Goal: Information Seeking & Learning: Check status

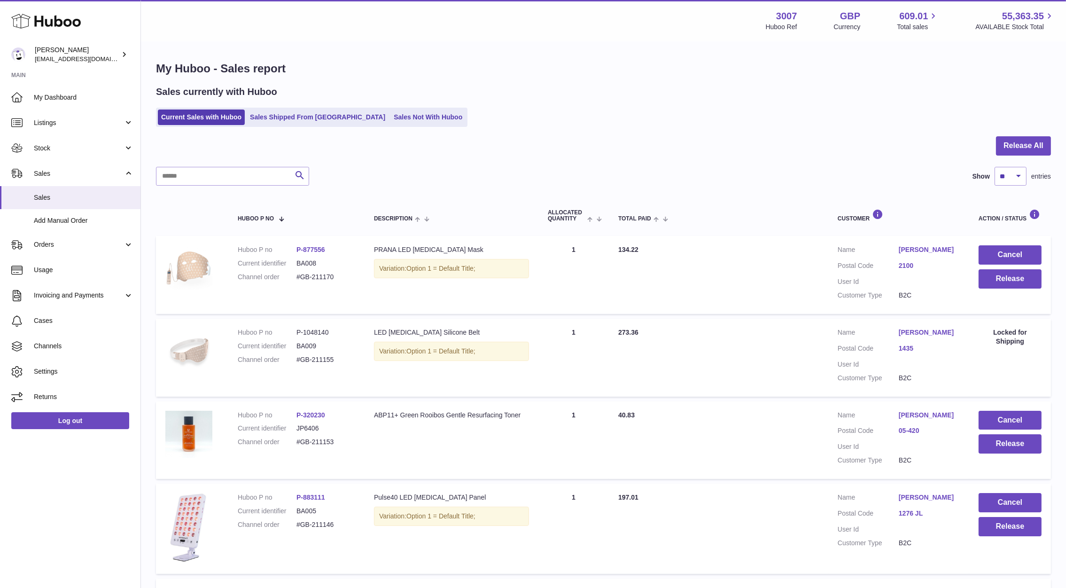
click at [58, 192] on link "Sales" at bounding box center [70, 197] width 141 height 23
click at [61, 149] on span "Stock" at bounding box center [79, 148] width 90 height 9
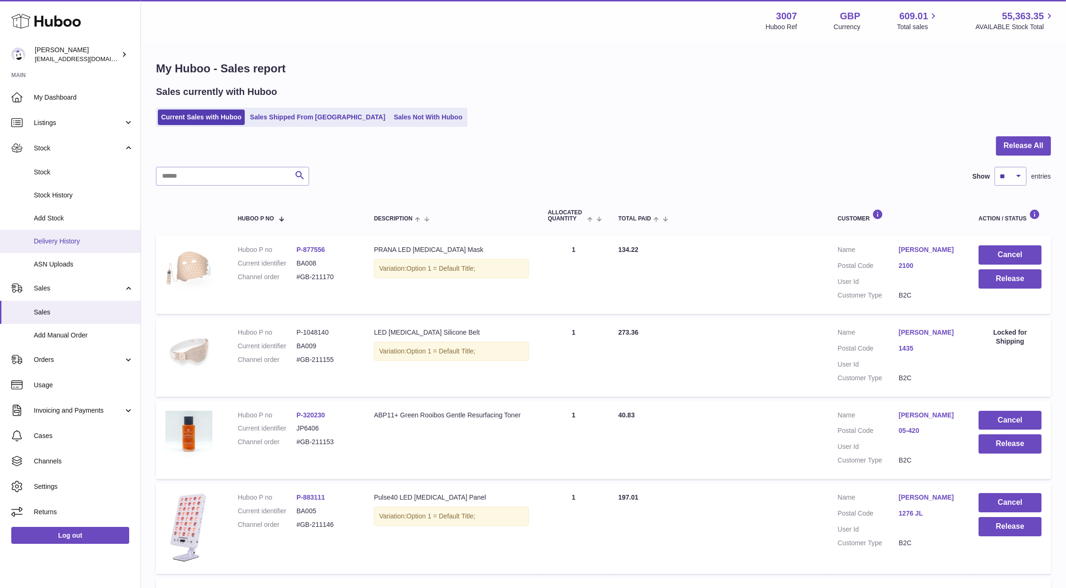
click at [66, 242] on span "Delivery History" at bounding box center [84, 241] width 100 height 9
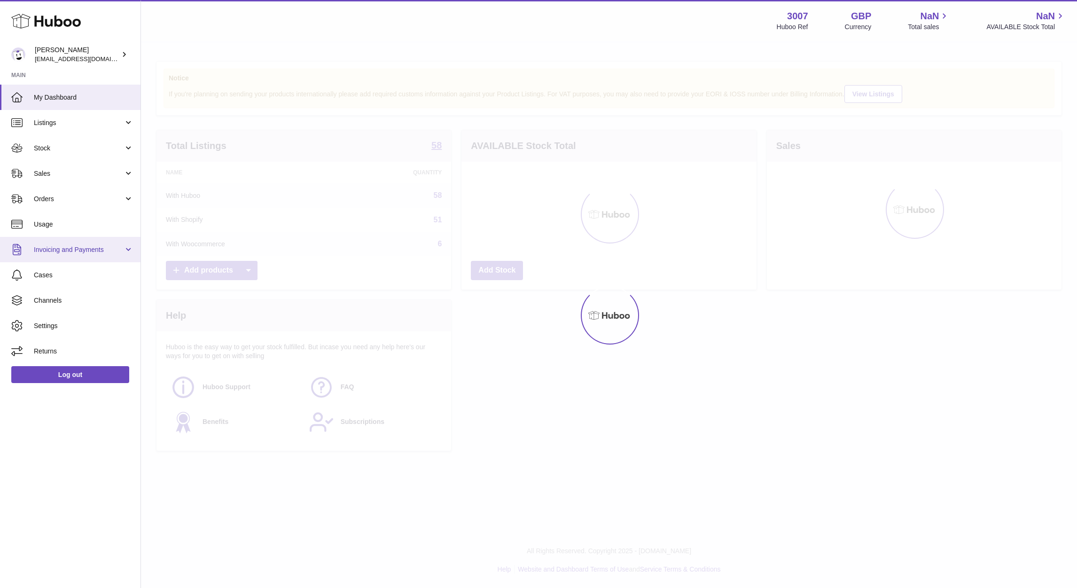
click at [71, 237] on link "Invoicing and Payments" at bounding box center [70, 249] width 141 height 25
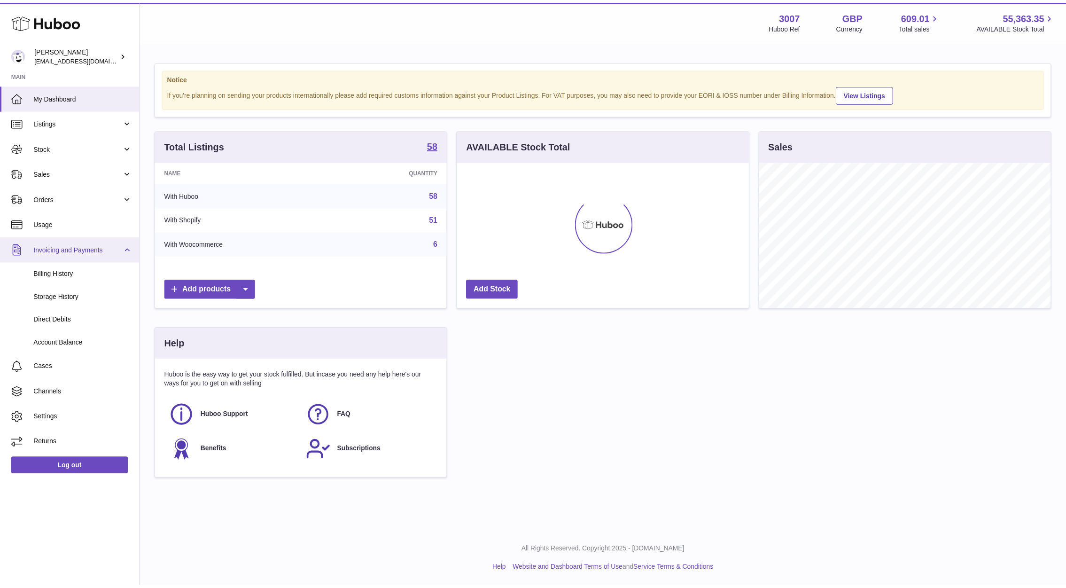
scroll to position [147, 291]
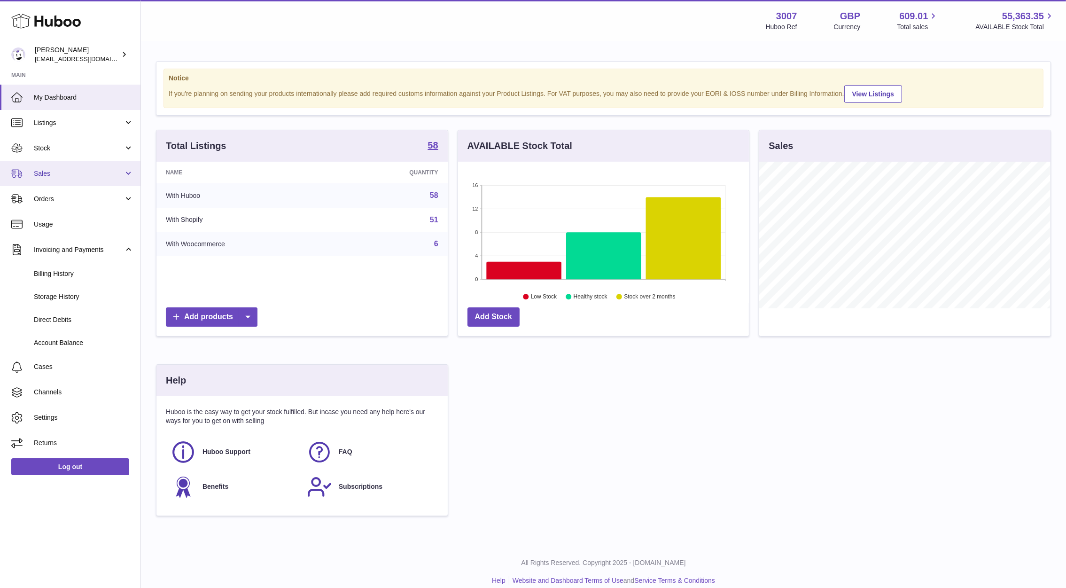
click at [49, 173] on span "Sales" at bounding box center [79, 173] width 90 height 9
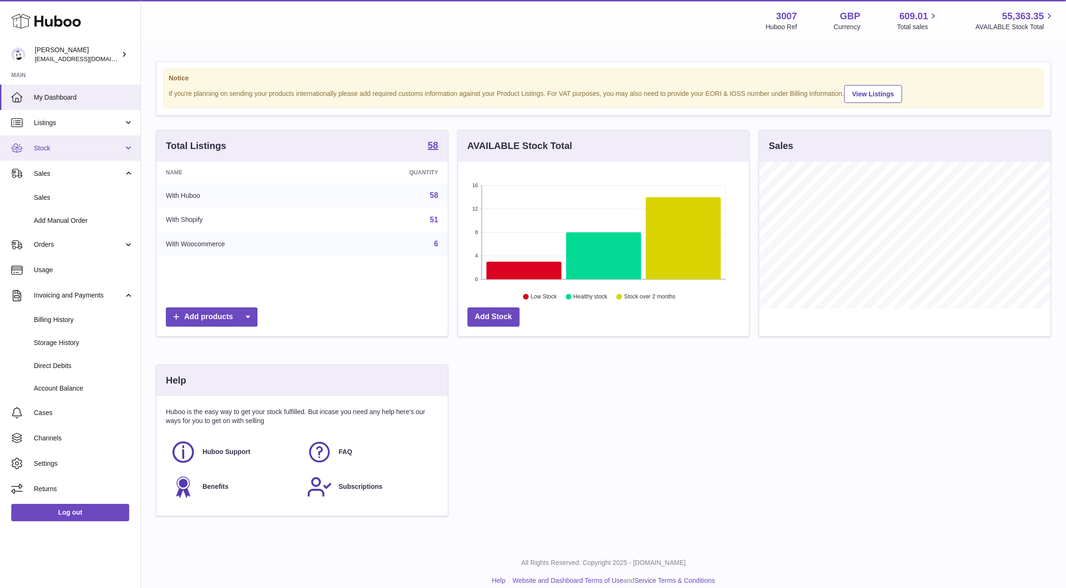
click at [33, 154] on link "Stock" at bounding box center [70, 147] width 141 height 25
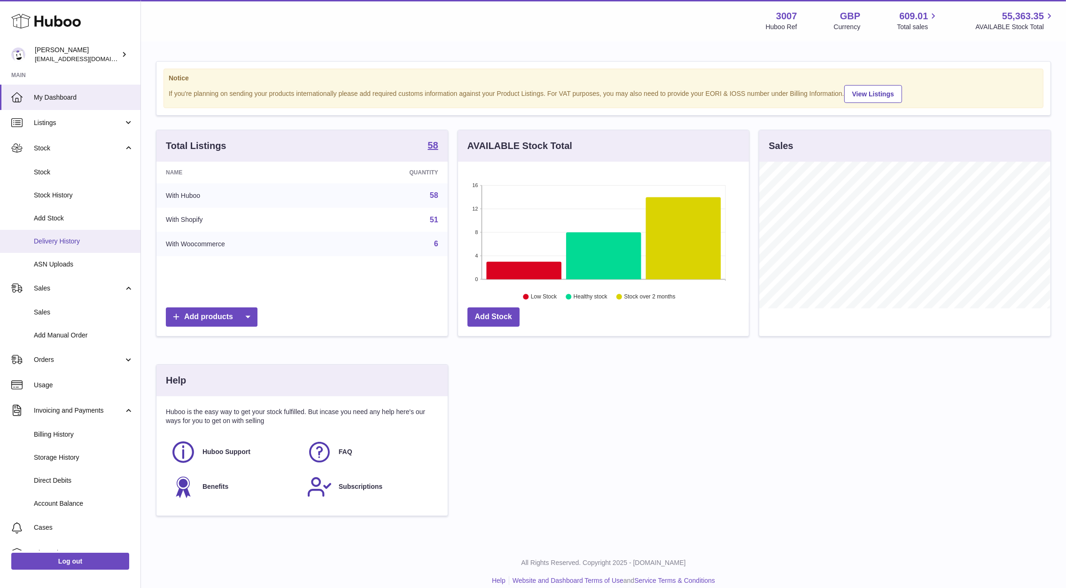
click at [54, 242] on span "Delivery History" at bounding box center [84, 241] width 100 height 9
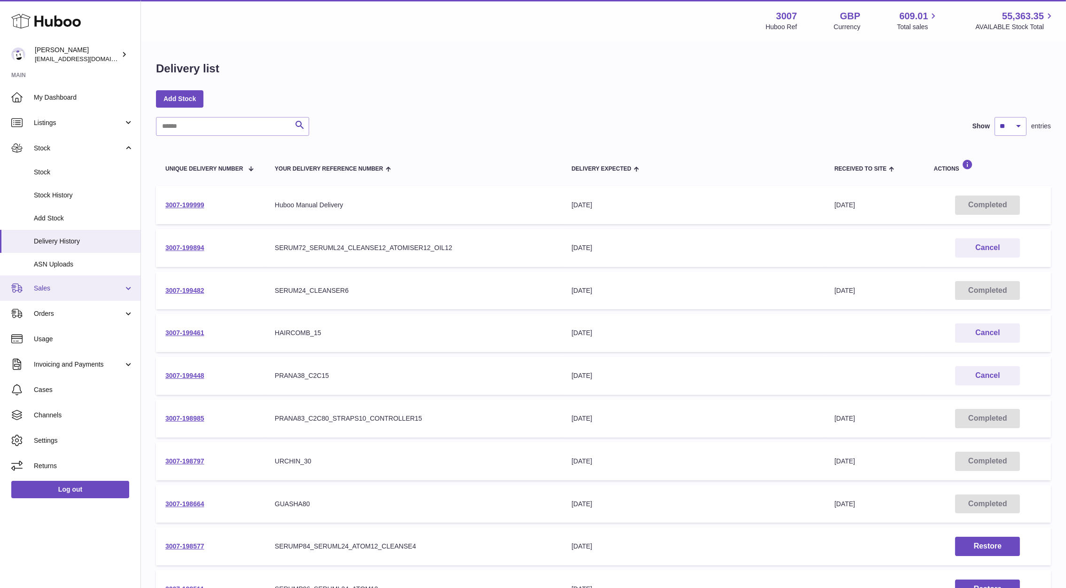
click at [61, 291] on span "Sales" at bounding box center [79, 288] width 90 height 9
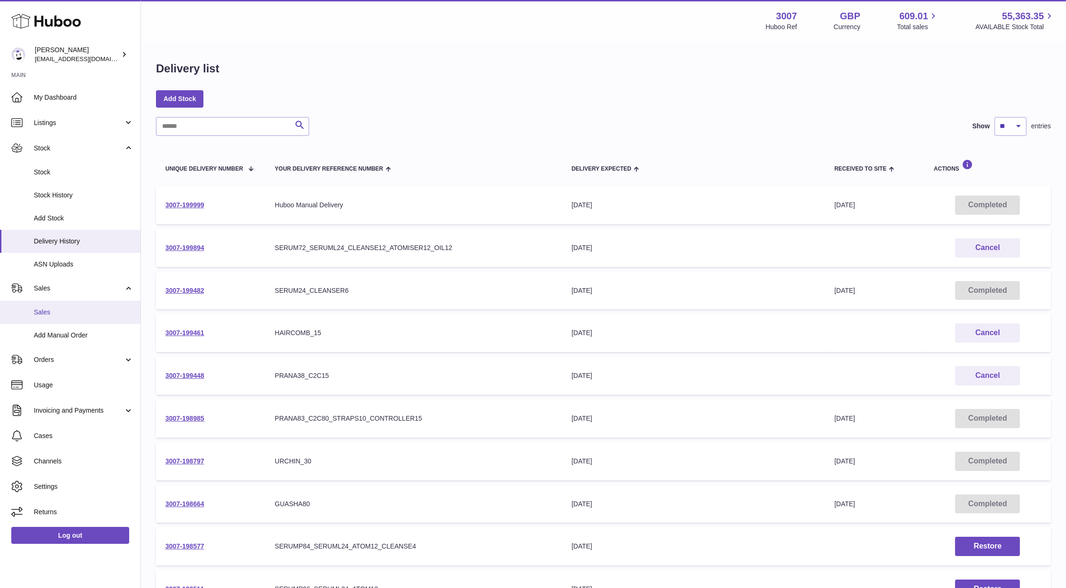
click at [64, 307] on link "Sales" at bounding box center [70, 312] width 141 height 23
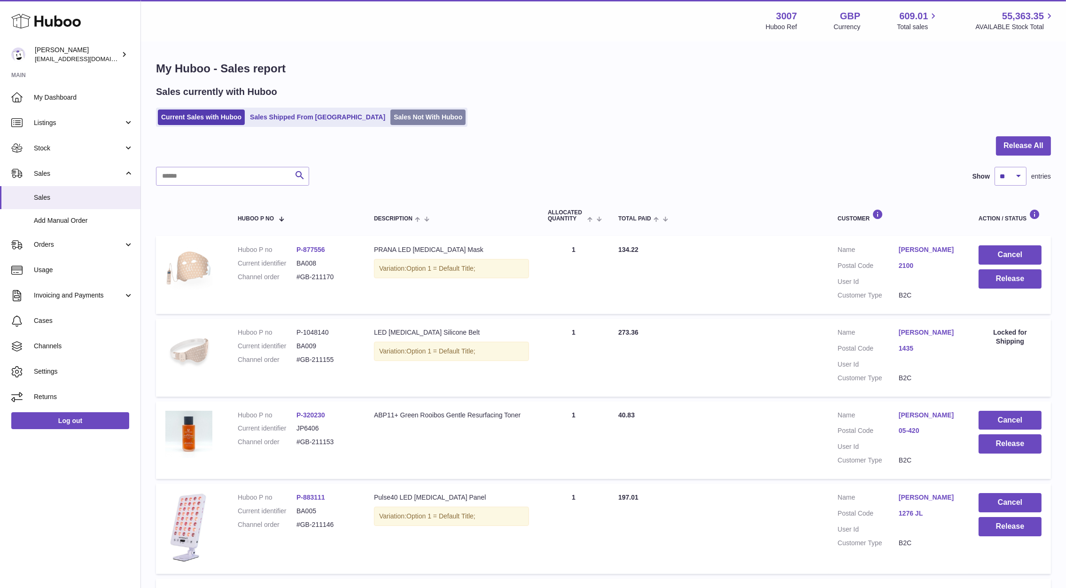
click at [391, 115] on link "Sales Not With Huboo" at bounding box center [428, 117] width 75 height 16
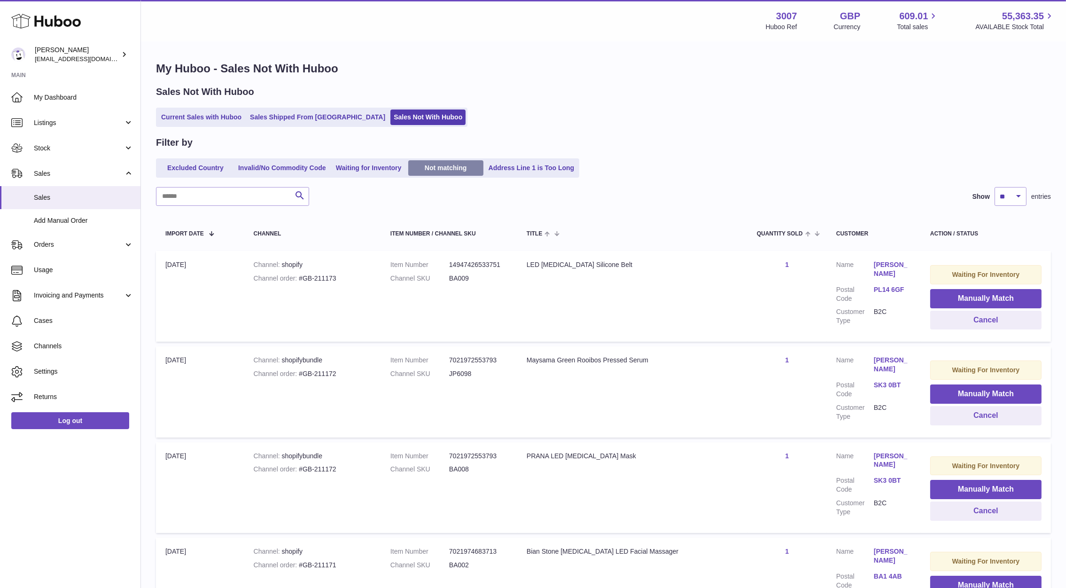
click at [438, 164] on link "Not matching" at bounding box center [445, 168] width 75 height 16
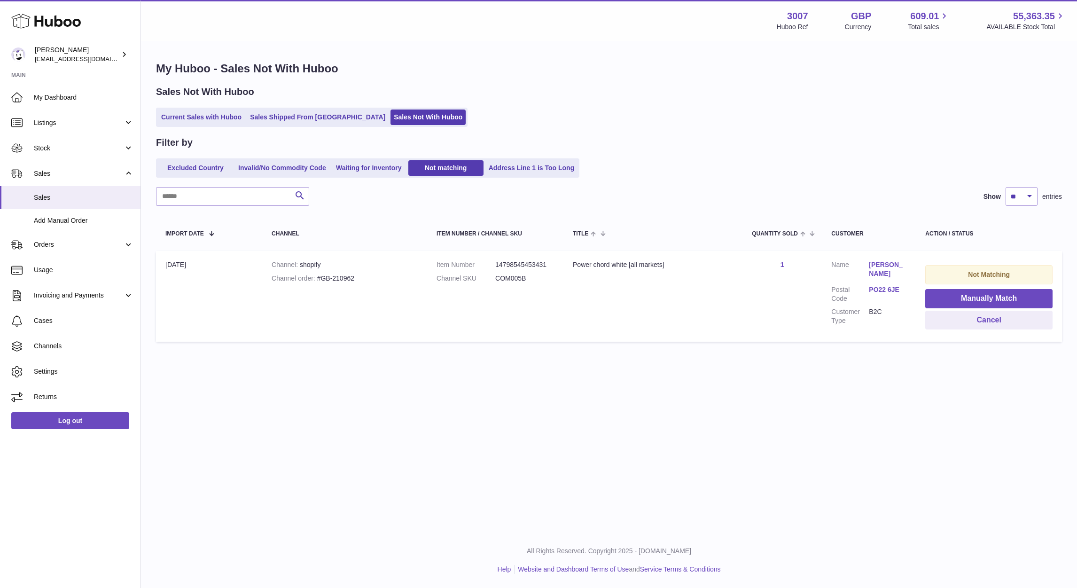
click at [547, 159] on ul "Excluded Country Invalid/No Commodity Code Waiting for Inventory Not matching A…" at bounding box center [367, 167] width 423 height 19
click at [354, 166] on link "Waiting for Inventory" at bounding box center [368, 168] width 75 height 16
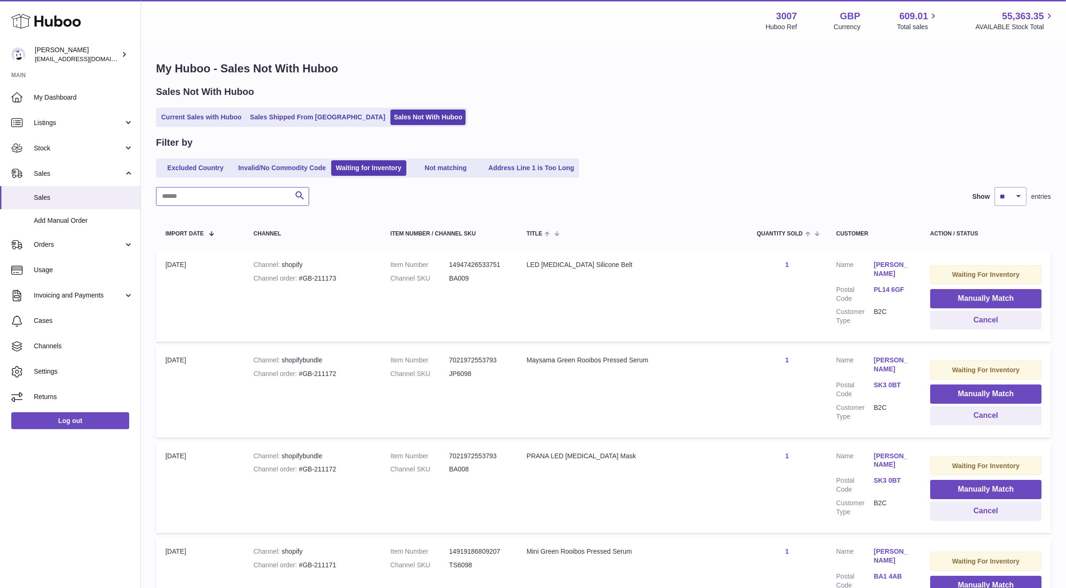
click at [247, 189] on input "text" at bounding box center [232, 196] width 153 height 19
paste input "**********"
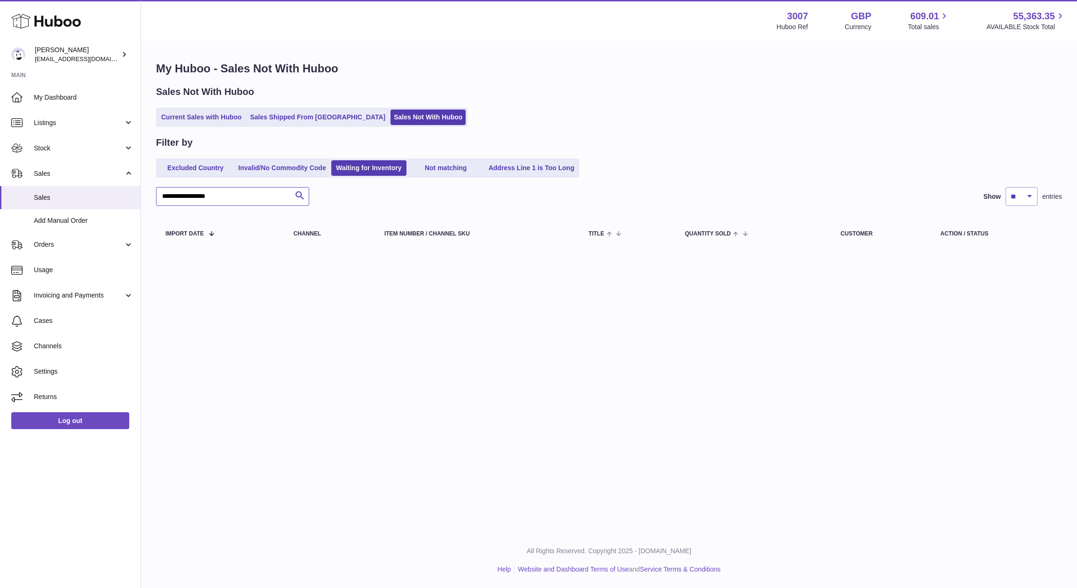
type input "**********"
click at [185, 126] on ul "Current Sales with Huboo Sales Shipped From Huboo Sales Not With Huboo" at bounding box center [312, 117] width 312 height 19
click at [188, 119] on link "Current Sales with Huboo" at bounding box center [201, 117] width 87 height 16
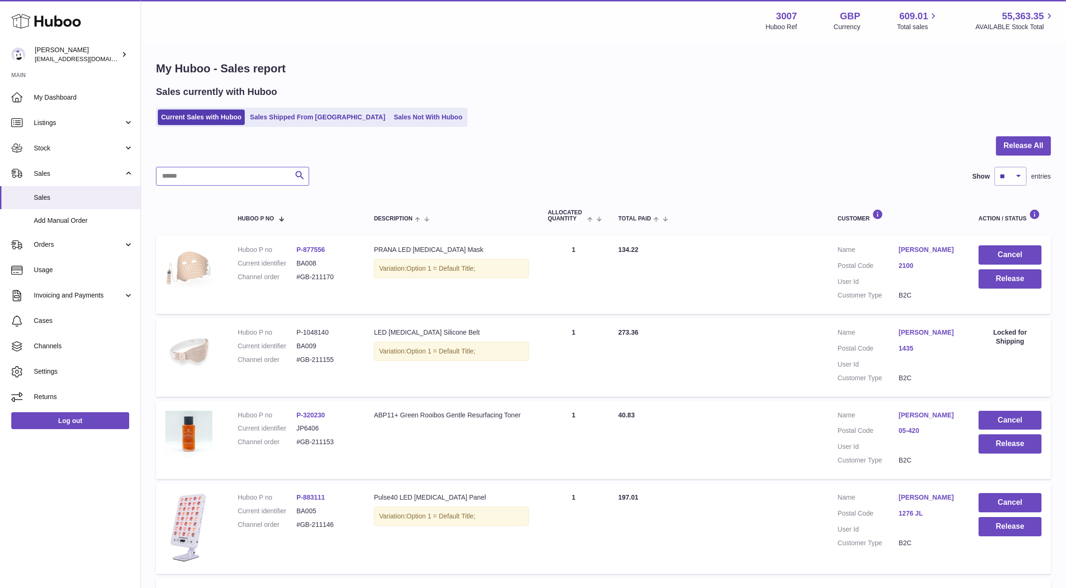
click at [243, 181] on input "text" at bounding box center [232, 176] width 153 height 19
paste input "**********"
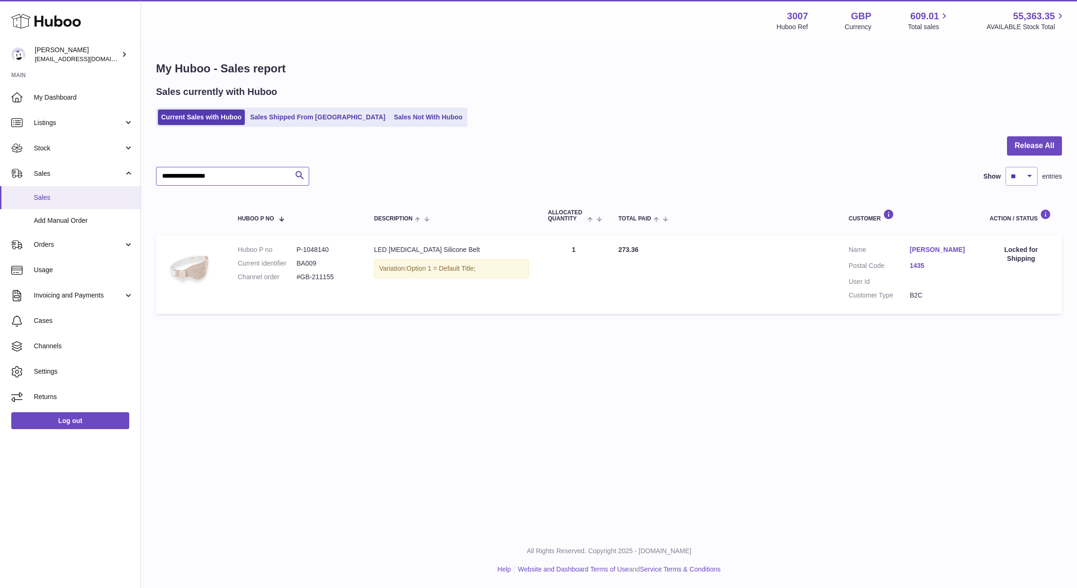
type input "**********"
click at [53, 203] on link "Sales" at bounding box center [70, 197] width 141 height 23
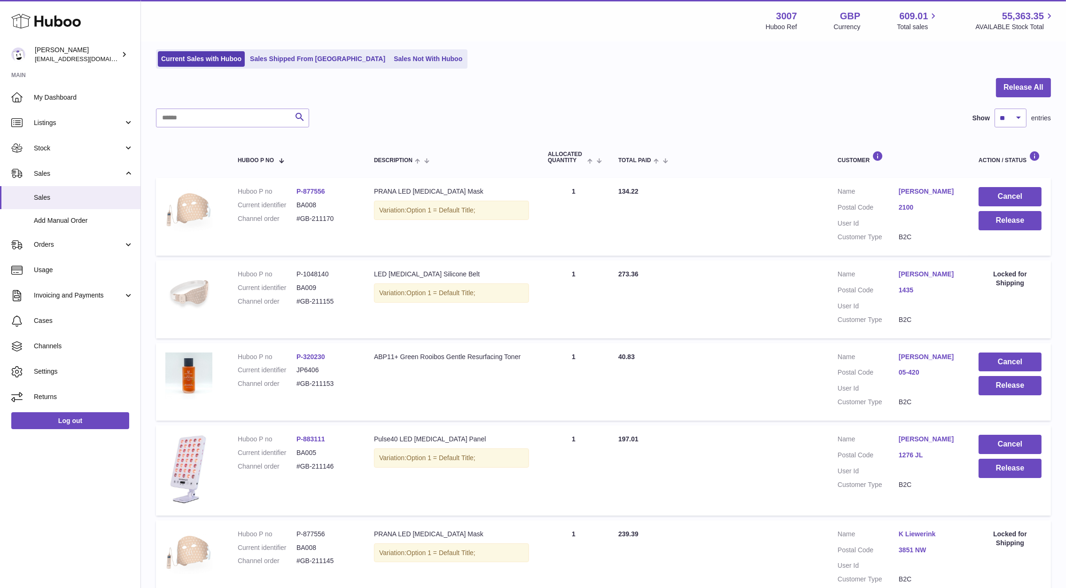
scroll to position [56, 0]
